Goal: Information Seeking & Learning: Learn about a topic

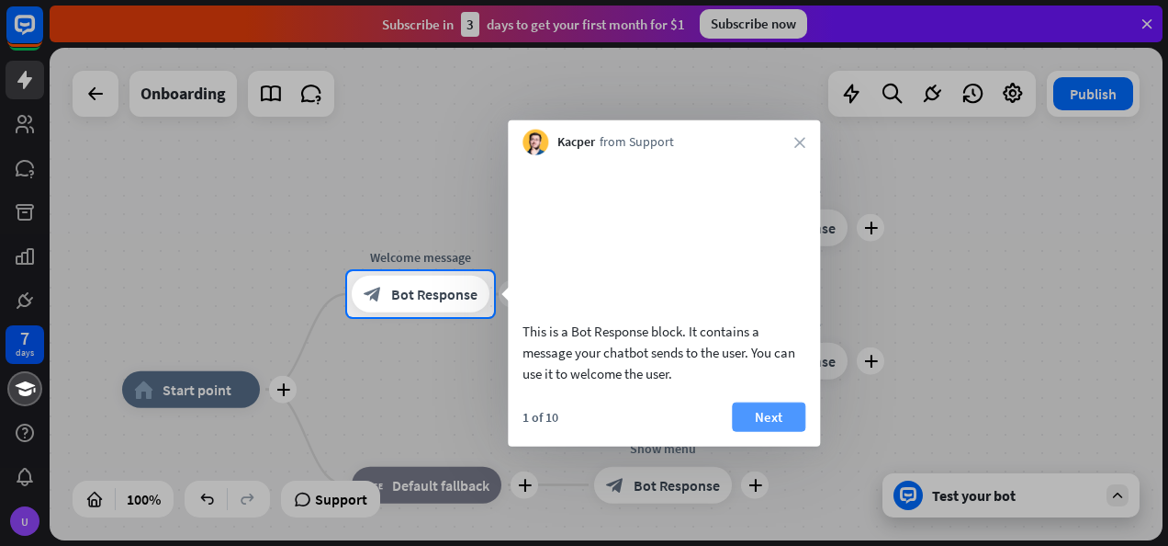
click at [755, 431] on button "Next" at bounding box center [768, 415] width 73 height 29
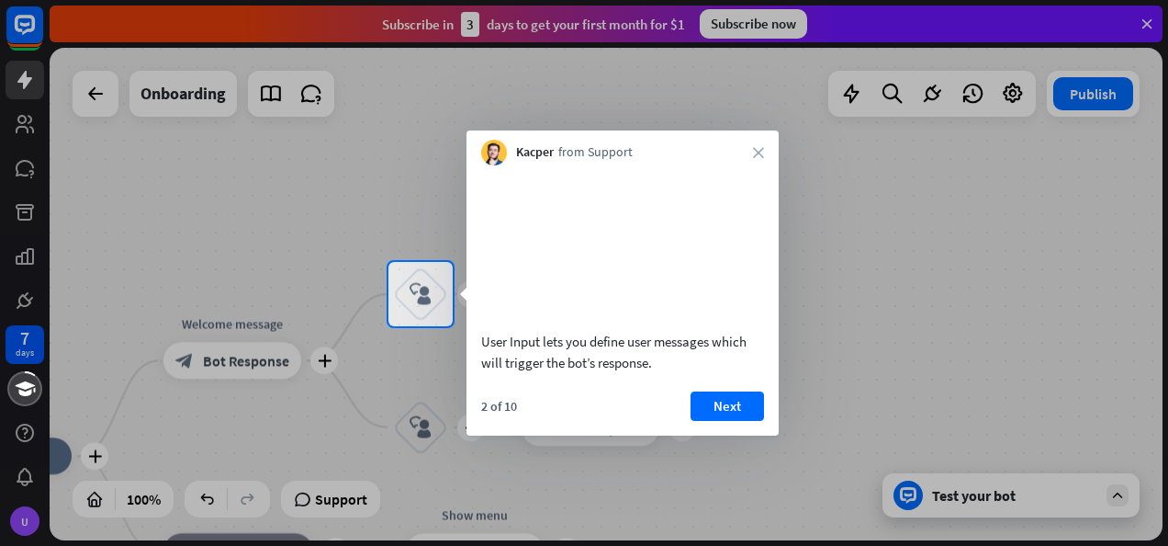
click at [755, 421] on button "Next" at bounding box center [727, 405] width 73 height 29
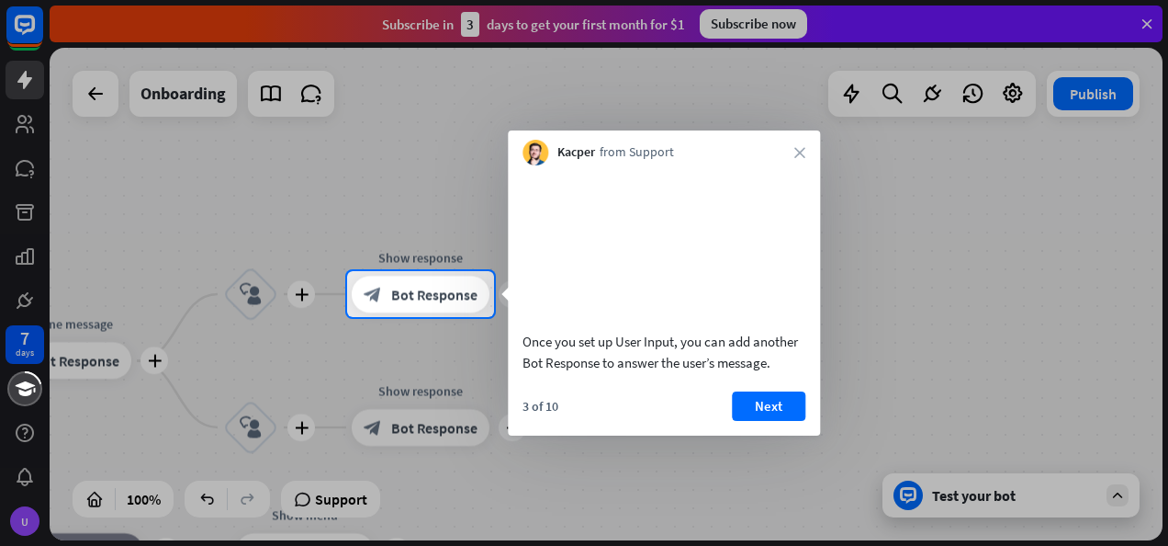
click at [755, 421] on button "Next" at bounding box center [768, 405] width 73 height 29
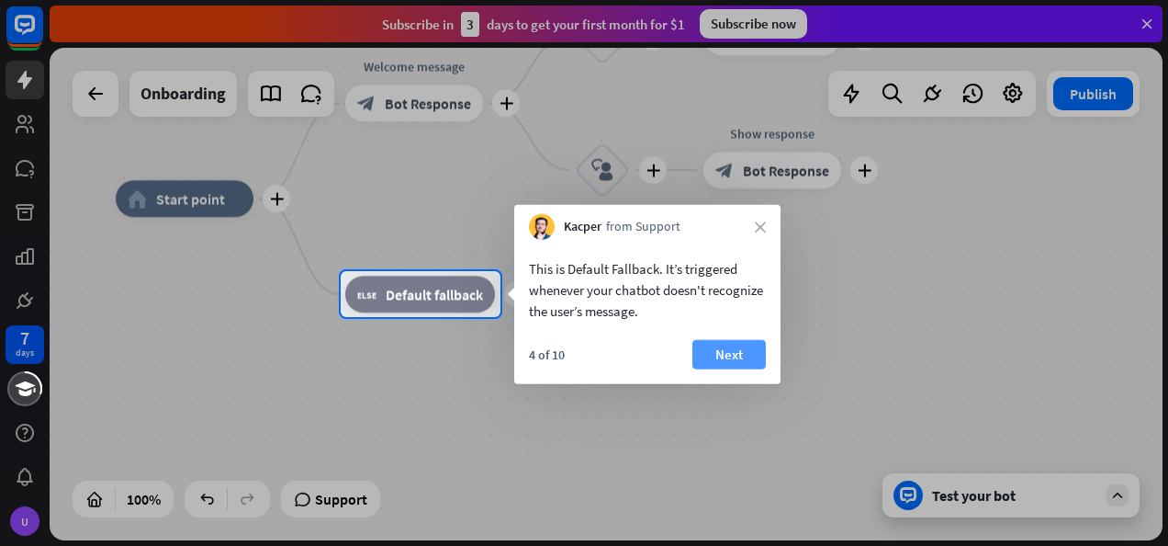
click at [713, 365] on button "Next" at bounding box center [729, 354] width 73 height 29
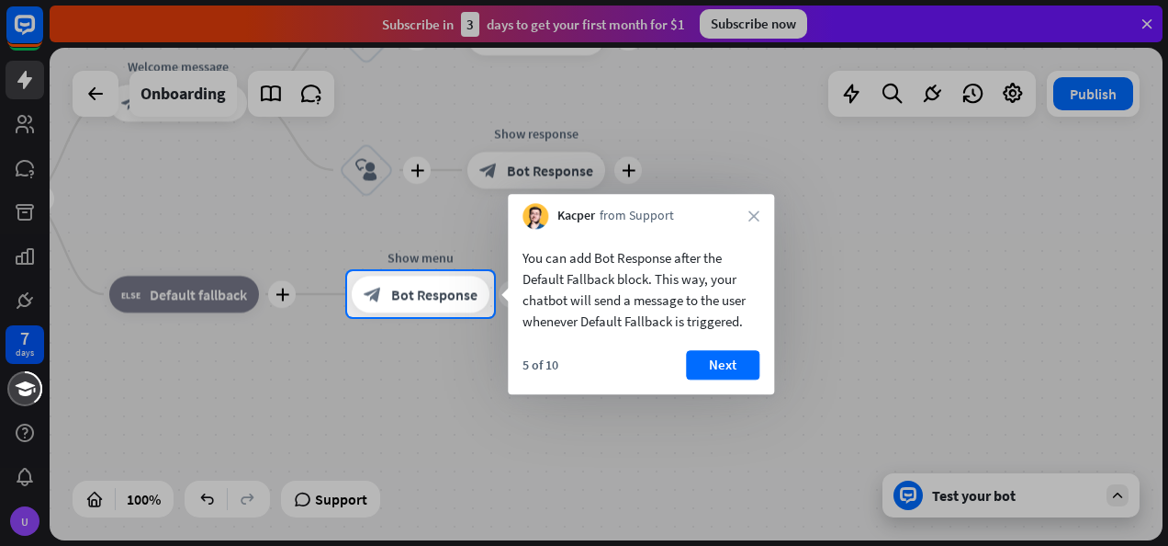
click at [713, 365] on button "Next" at bounding box center [722, 364] width 73 height 29
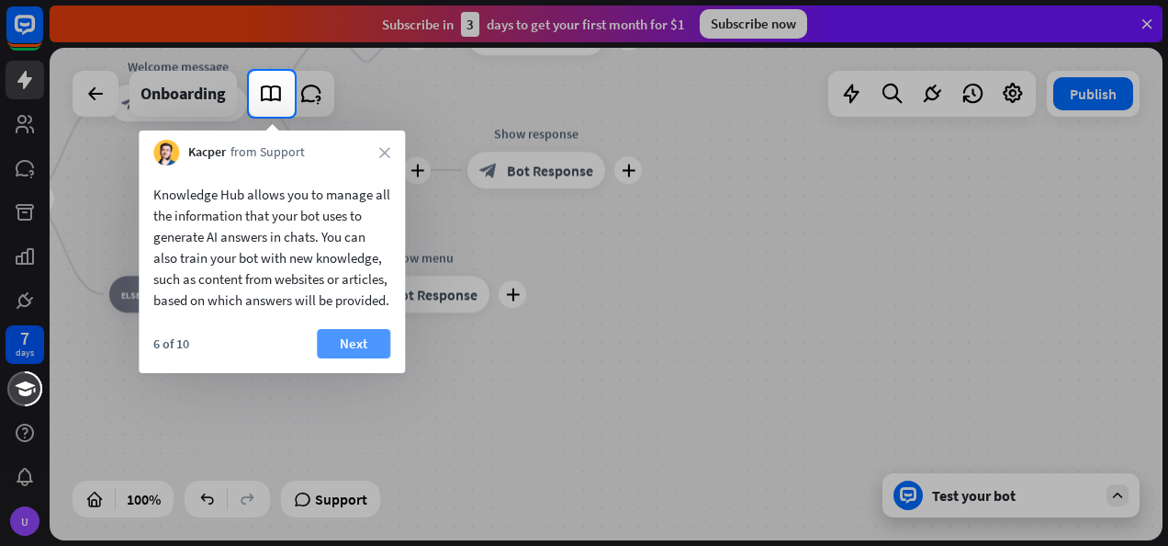
click at [356, 358] on button "Next" at bounding box center [353, 343] width 73 height 29
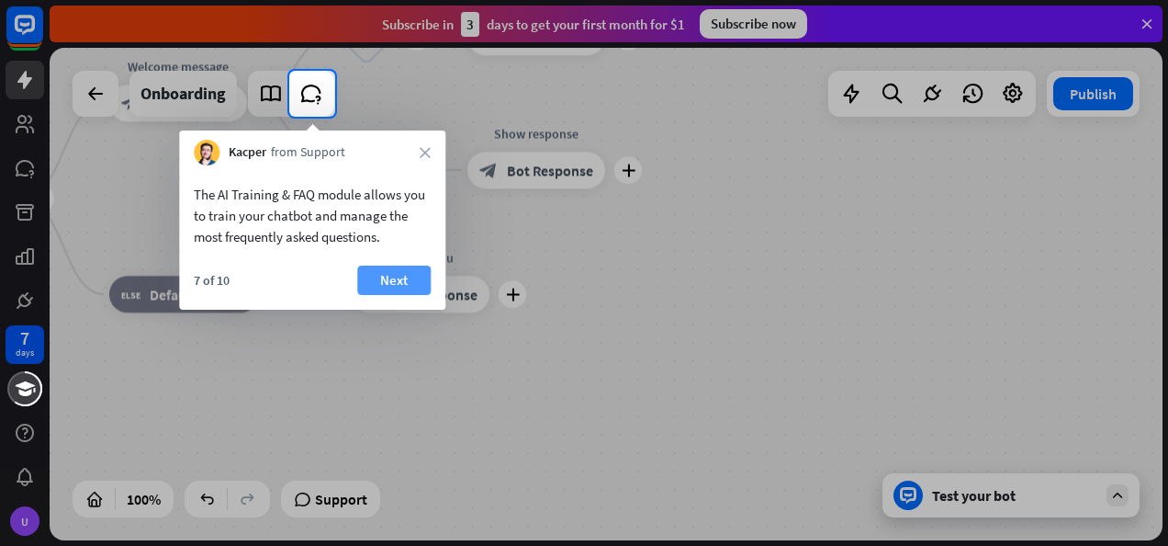
click at [395, 268] on button "Next" at bounding box center [393, 279] width 73 height 29
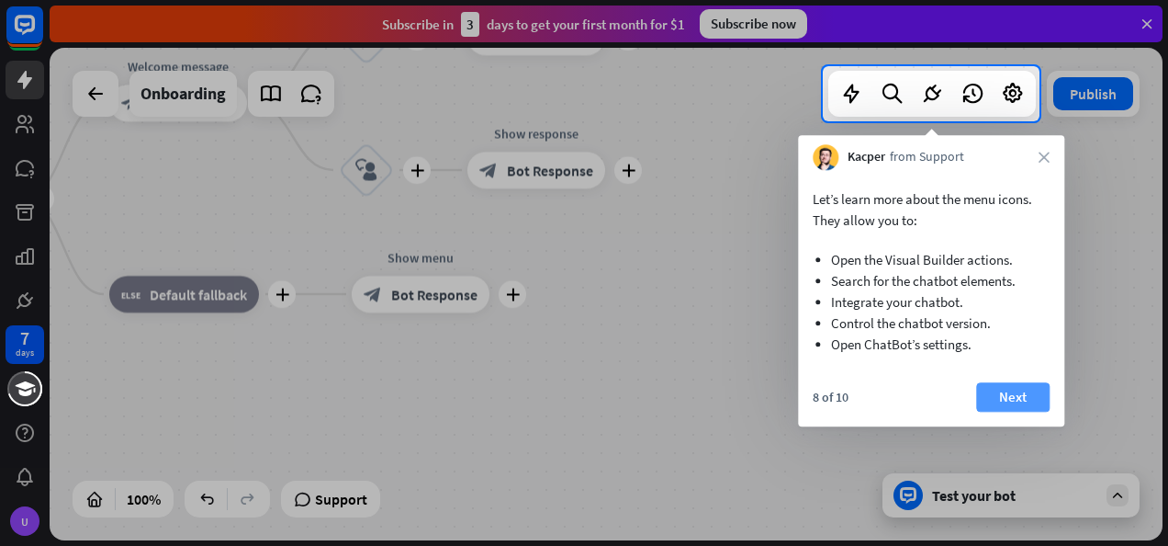
click at [1023, 400] on button "Next" at bounding box center [1012, 396] width 73 height 29
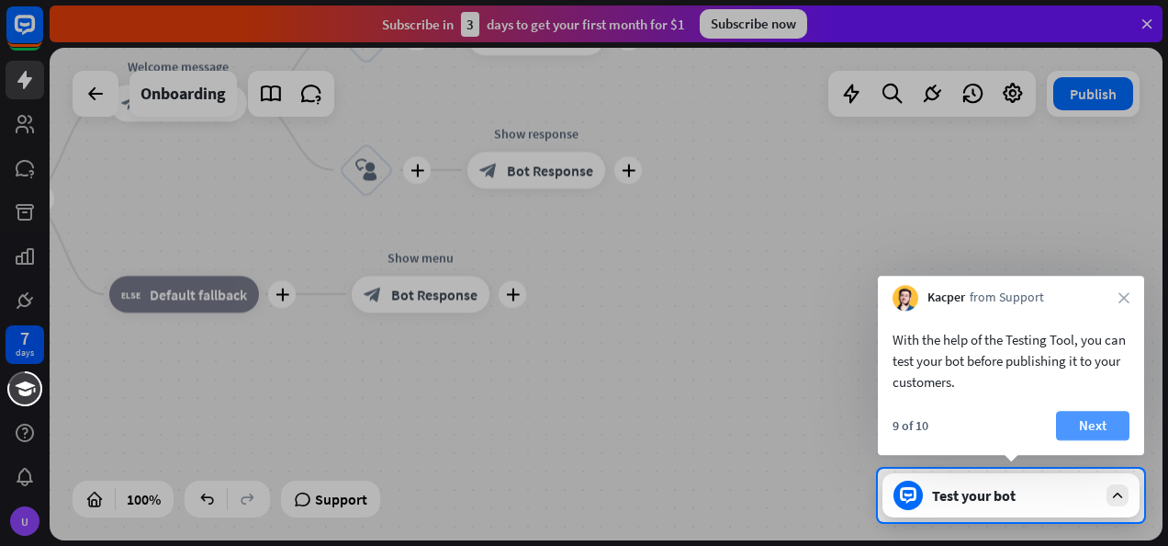
click at [1102, 434] on button "Next" at bounding box center [1092, 425] width 73 height 29
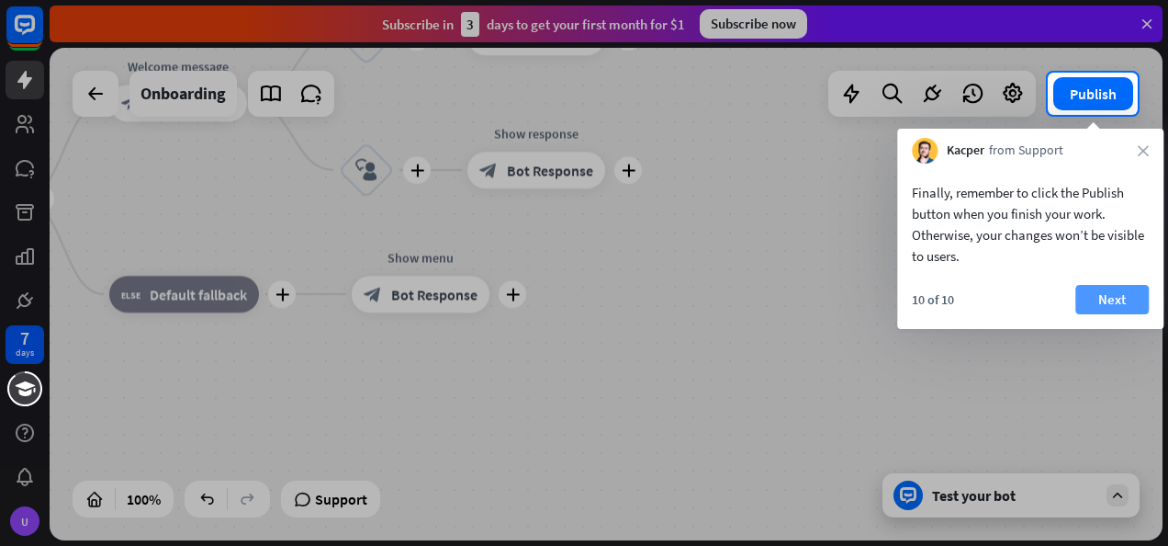
click at [1128, 308] on button "Next" at bounding box center [1112, 299] width 73 height 29
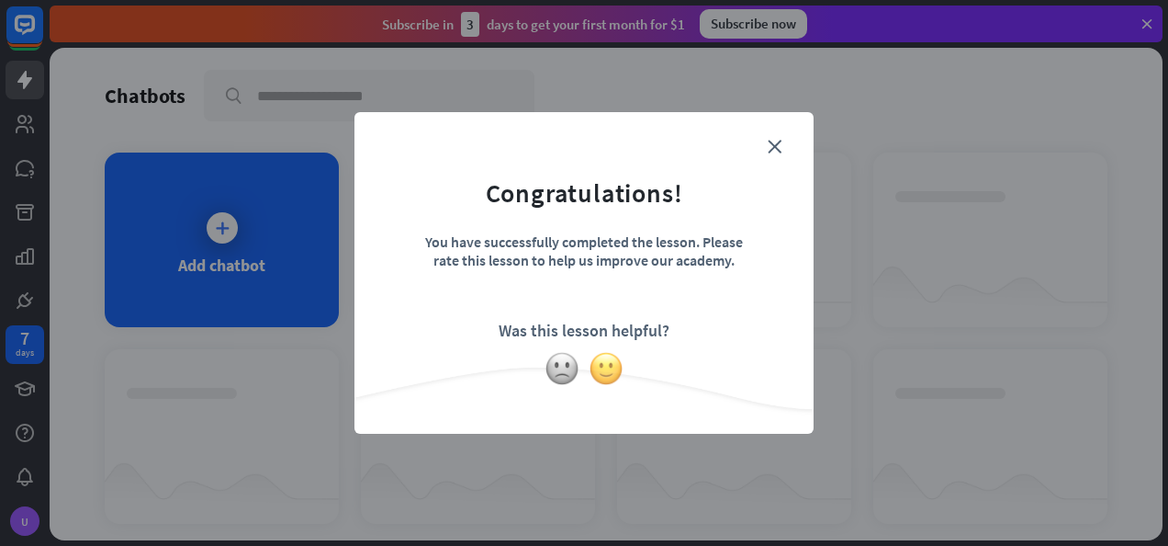
click at [613, 374] on img at bounding box center [606, 368] width 35 height 35
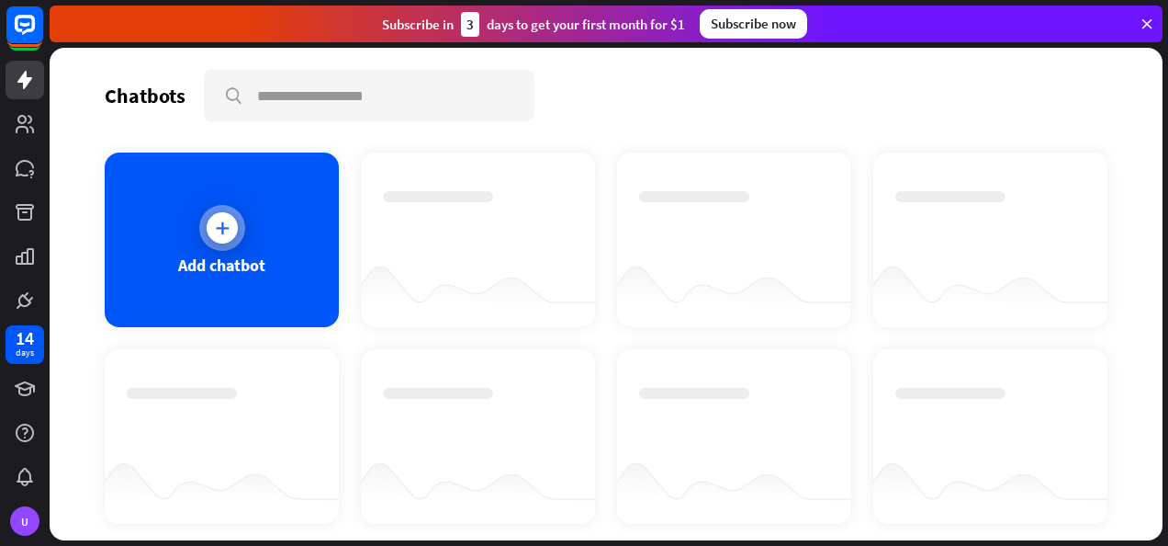
click at [222, 231] on icon at bounding box center [222, 228] width 18 height 18
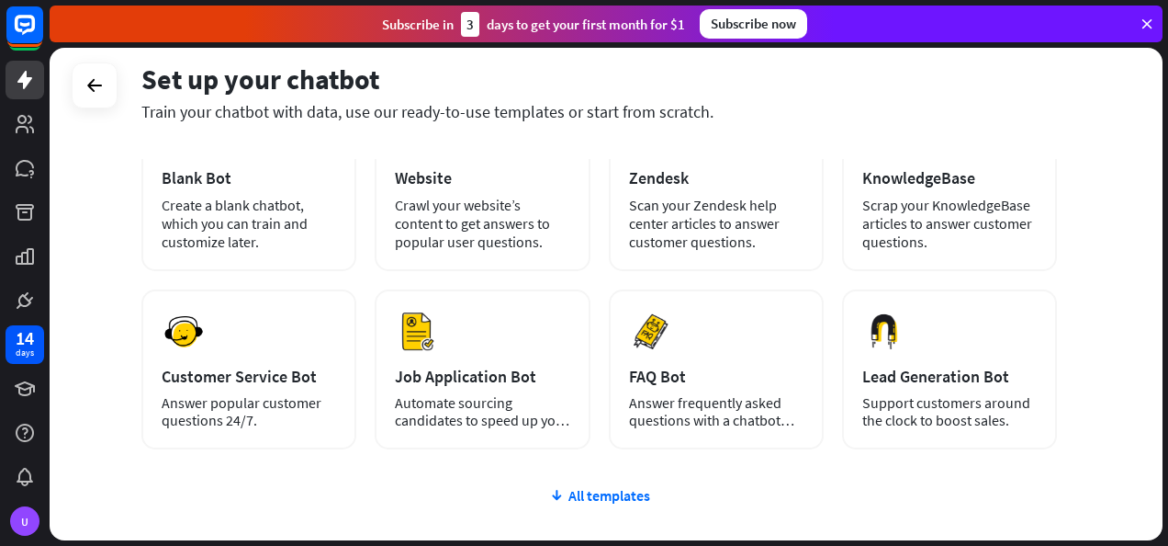
scroll to position [152, 0]
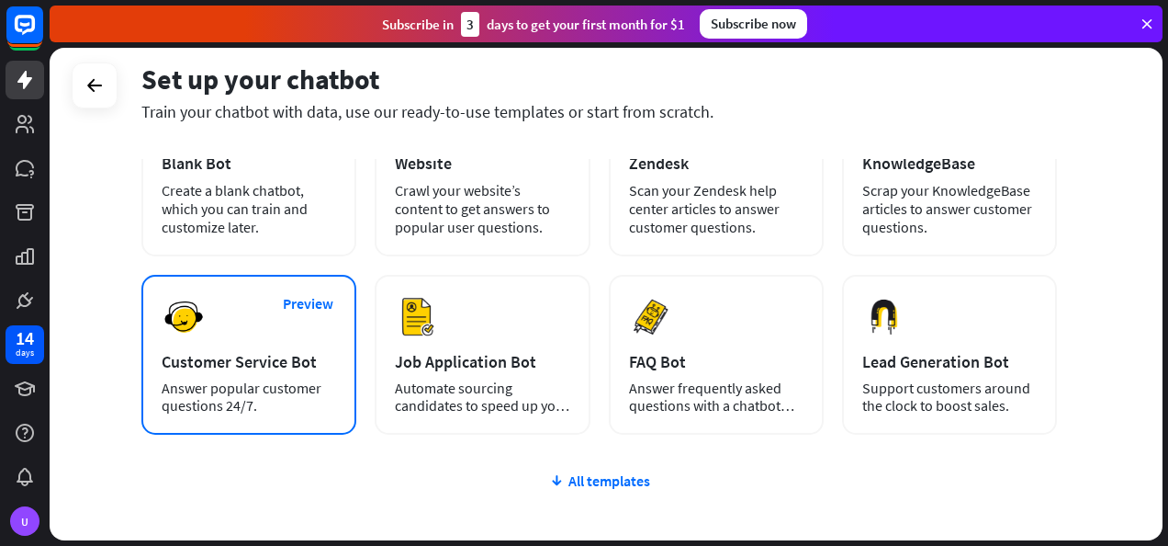
click at [279, 364] on div "Customer Service Bot" at bounding box center [249, 361] width 175 height 21
